Goal: Task Accomplishment & Management: Manage account settings

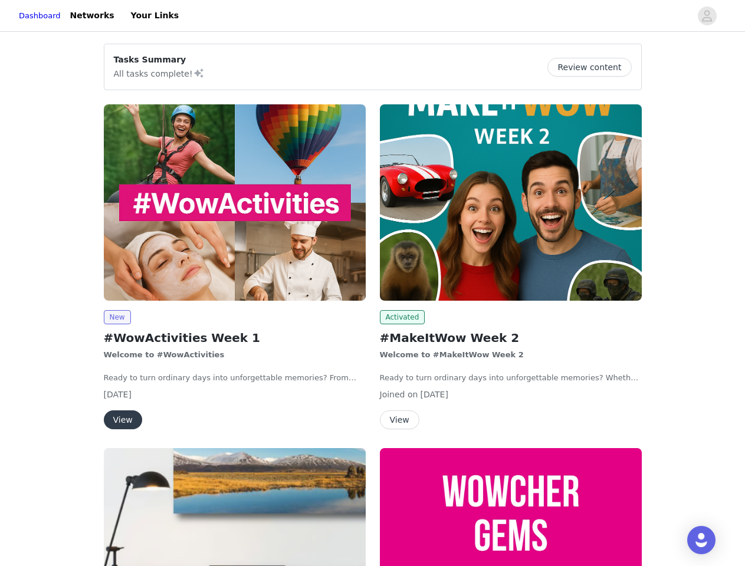
click at [373, 283] on div "Activated #MakeItWow Week 2 Welcome to #MakeItWow Week 2 Ready to turn ordinary…" at bounding box center [511, 269] width 276 height 344
click at [372, 16] on div at bounding box center [438, 15] width 505 height 27
click at [707, 16] on icon "avatar" at bounding box center [706, 15] width 11 height 19
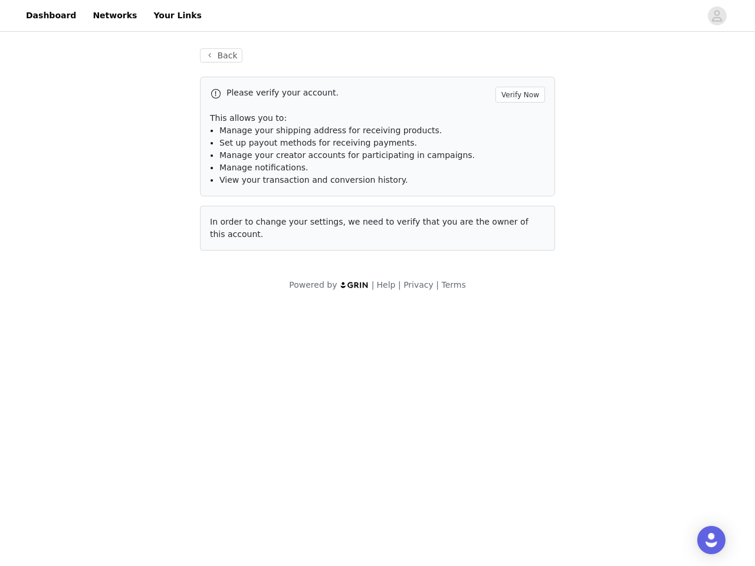
click at [235, 202] on div "Please verify your account. Verify Now This allows you to: Manage your shipping…" at bounding box center [377, 164] width 355 height 174
click at [117, 317] on body "Dashboard Networks Your Links Back Please verify your account. Verify Now This …" at bounding box center [377, 283] width 755 height 566
click at [122, 420] on body "Dashboard Networks Your Links Back Please verify your account. Verify Now This …" at bounding box center [377, 283] width 755 height 566
click at [511, 202] on div "Please verify your account. Verify Now This allows you to: Manage your shipping…" at bounding box center [377, 164] width 355 height 174
click at [401, 317] on body "Dashboard Networks Your Links Back Please verify your account. Verify Now This …" at bounding box center [377, 283] width 755 height 566
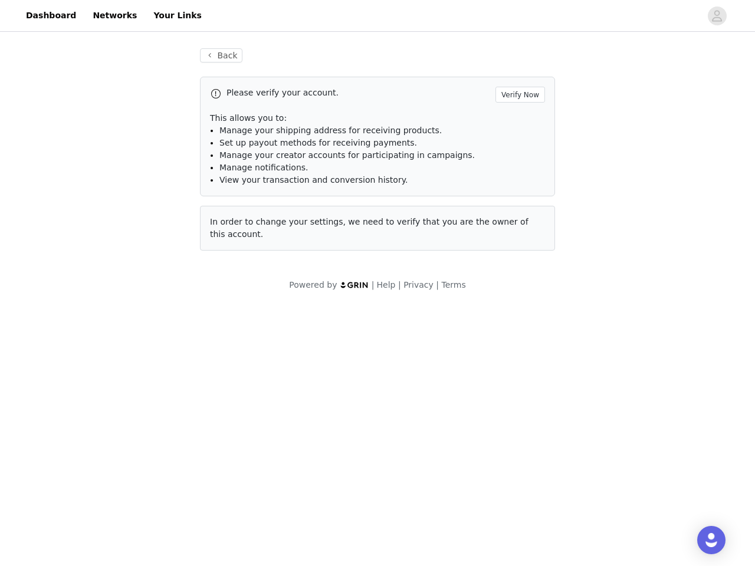
click at [399, 420] on body "Dashboard Networks Your Links Back Please verify your account. Verify Now This …" at bounding box center [377, 283] width 755 height 566
